Goal: Check status

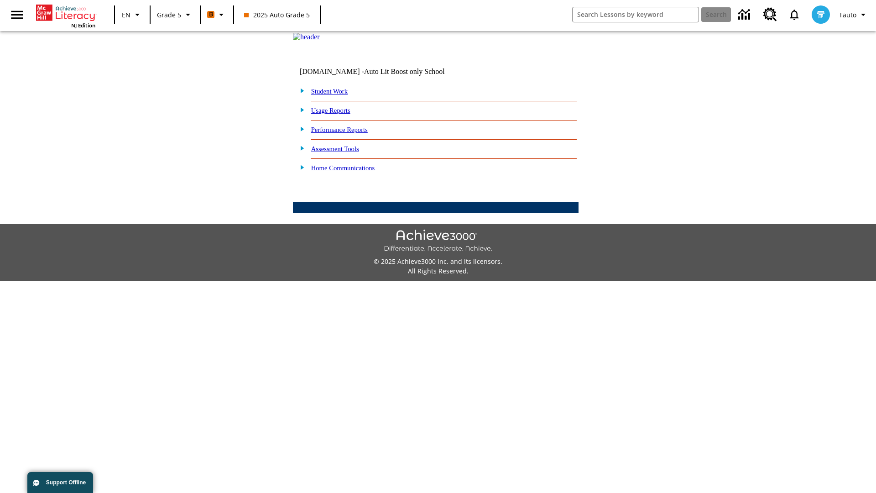
click at [335, 95] on link "Student Work" at bounding box center [329, 91] width 36 height 7
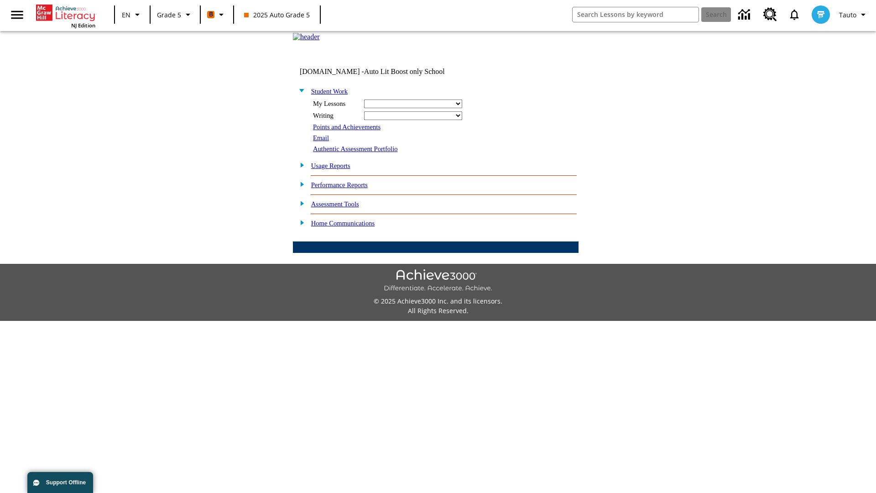
select select "/options/reports/?report_id=12&atype=21&section=2"
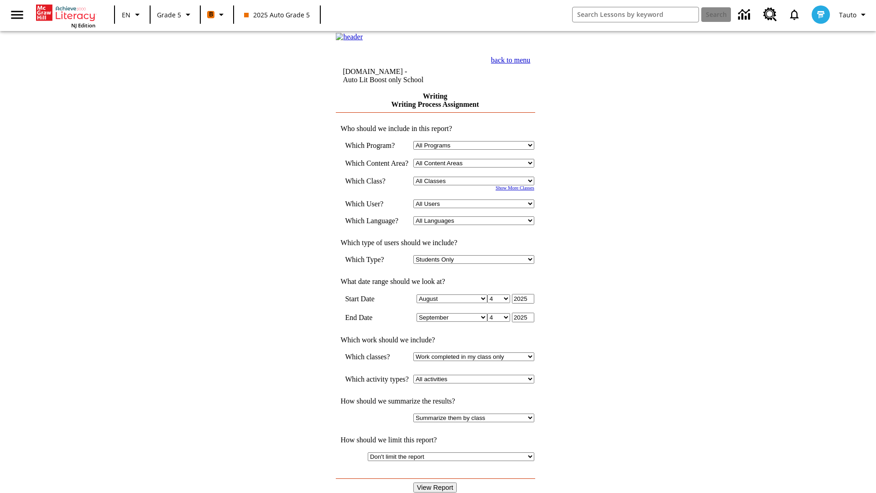
select select "11133131"
